Goal: Task Accomplishment & Management: Manage account settings

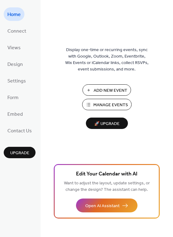
click at [102, 102] on span "Manage Events" at bounding box center [110, 105] width 35 height 6
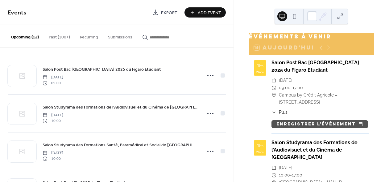
click at [54, 39] on button "Past (100+)" at bounding box center [59, 36] width 31 height 22
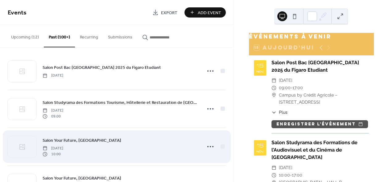
scroll to position [5, 0]
click at [210, 146] on icon at bounding box center [210, 146] width 10 height 10
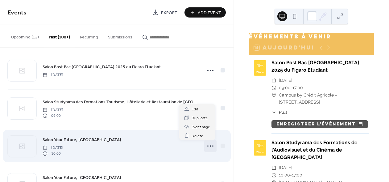
click at [210, 146] on icon at bounding box center [210, 146] width 10 height 10
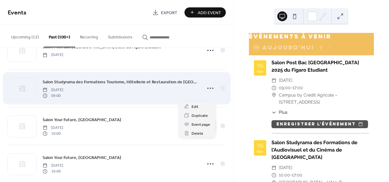
scroll to position [0, 0]
